Goal: Find specific page/section: Find specific page/section

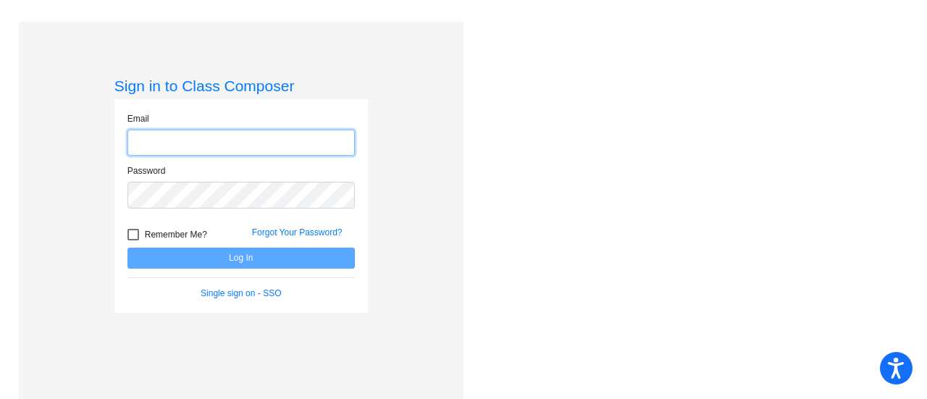
type input "[EMAIL_ADDRESS][DOMAIN_NAME]"
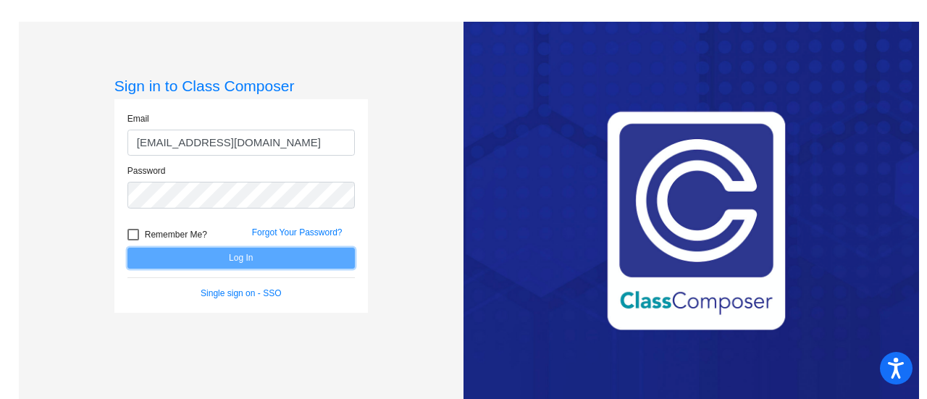
click at [164, 258] on button "Log In" at bounding box center [241, 258] width 227 height 21
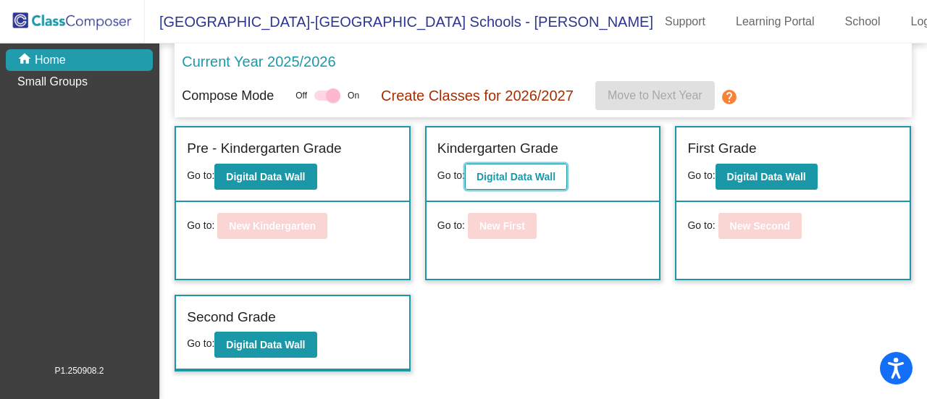
click at [492, 179] on b "Digital Data Wall" at bounding box center [516, 177] width 79 height 12
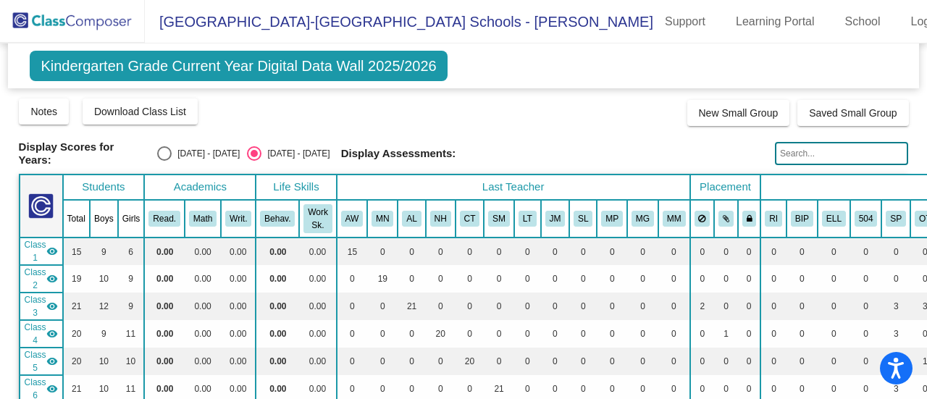
click at [811, 156] on input "text" at bounding box center [841, 153] width 133 height 23
type input "austin"
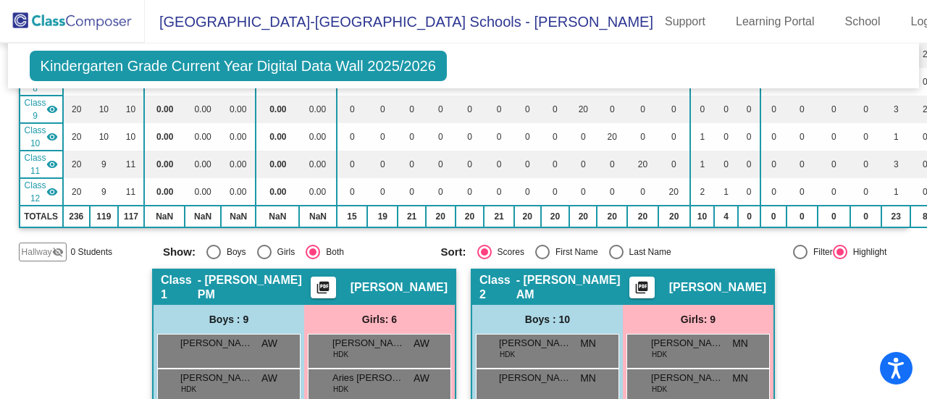
scroll to position [652, 0]
